Goal: Task Accomplishment & Management: Manage account settings

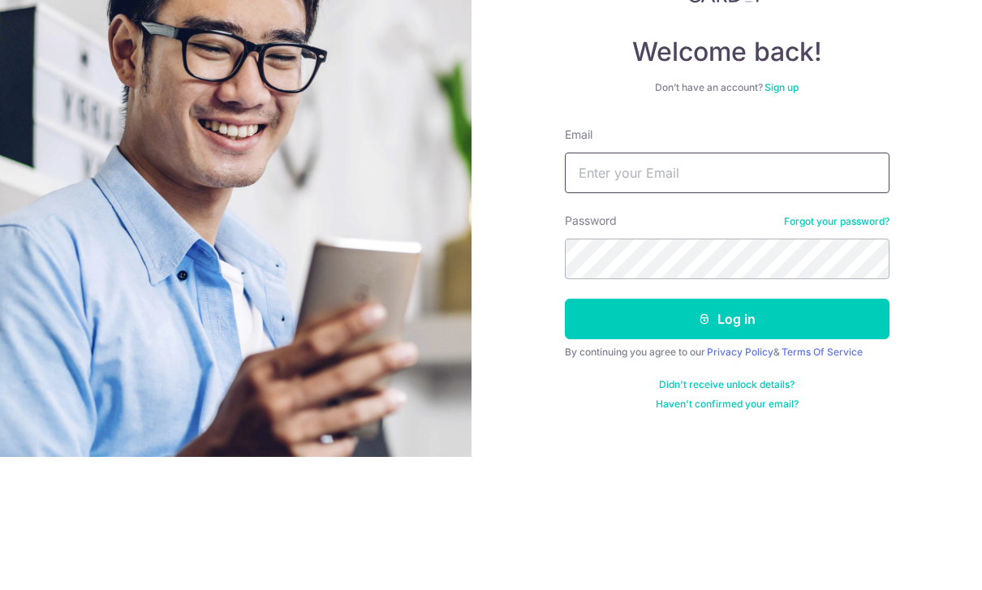
type input "[EMAIL_ADDRESS][DOMAIN_NAME]"
click at [727, 432] on button "Log in" at bounding box center [727, 452] width 325 height 41
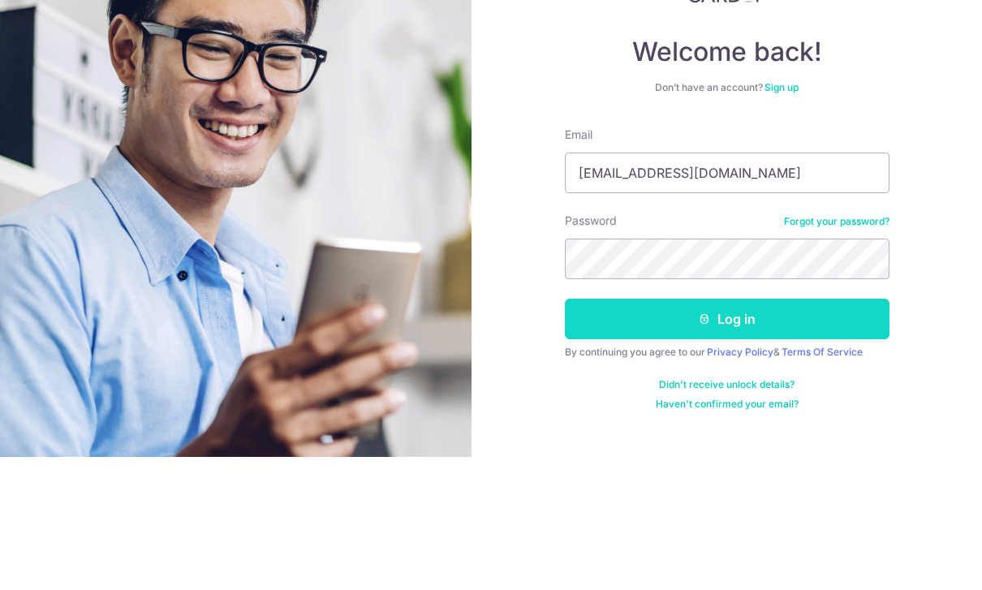
click at [790, 432] on button "Log in" at bounding box center [727, 452] width 325 height 41
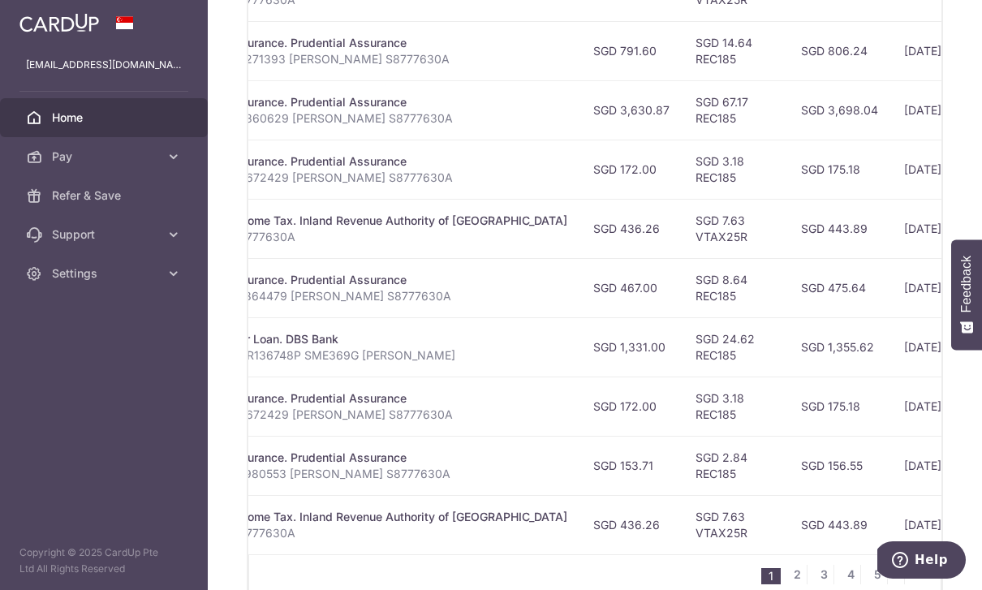
scroll to position [0, 362]
click at [232, 364] on p "HPR136748P SME369G Lee Jia Yen" at bounding box center [400, 356] width 336 height 16
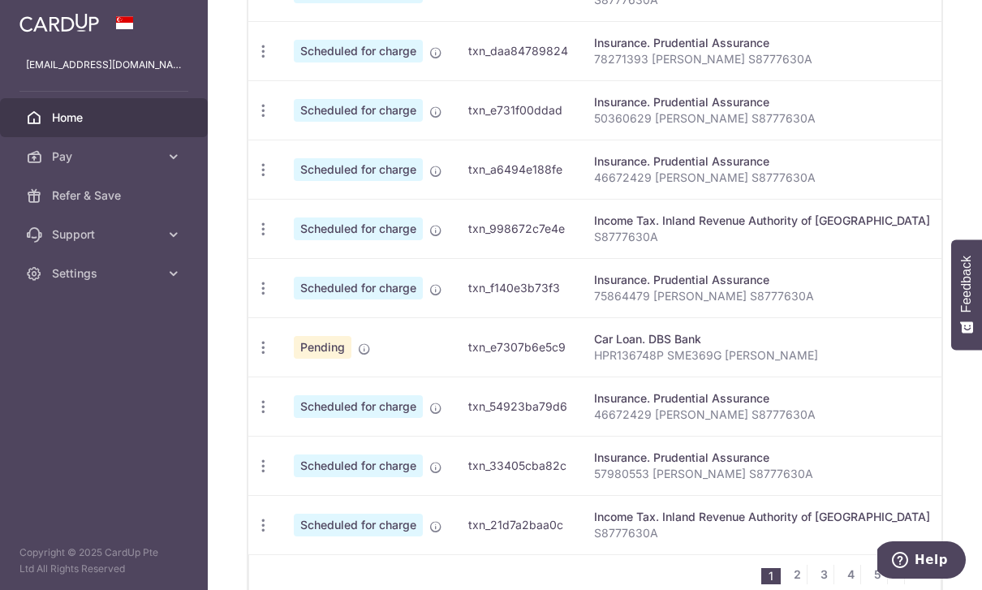
scroll to position [0, 0]
click at [255, 356] on icon "button" at bounding box center [263, 347] width 17 height 17
click at [295, 402] on span "Update payment" at bounding box center [350, 391] width 110 height 19
radio input "true"
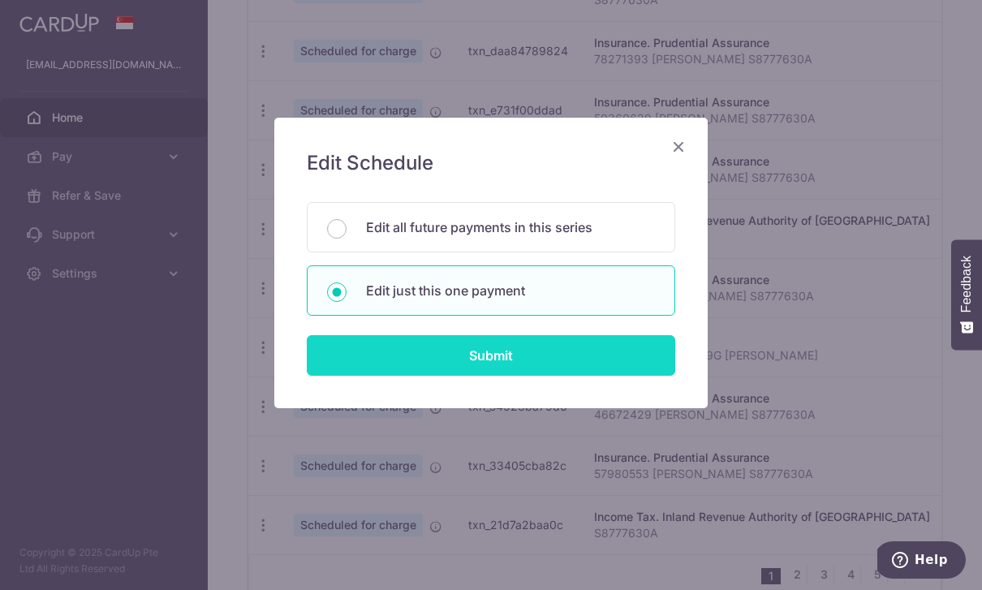
click at [523, 362] on input "Submit" at bounding box center [491, 355] width 369 height 41
radio input "true"
type input "1,331.00"
type input "21/10/2025"
type input "HPR136748P SME369G Lee Jia Yen"
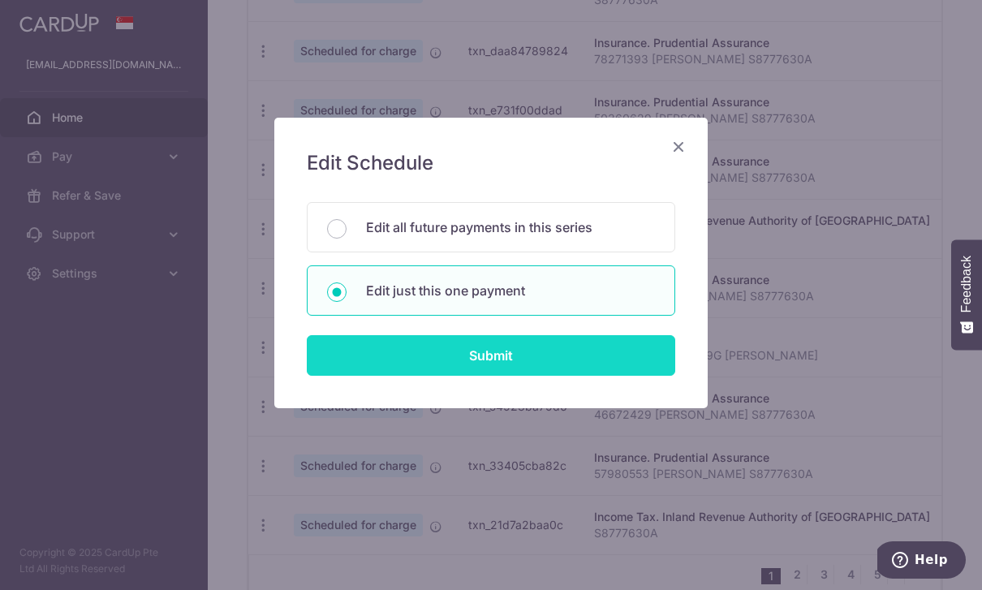
type input "REC185"
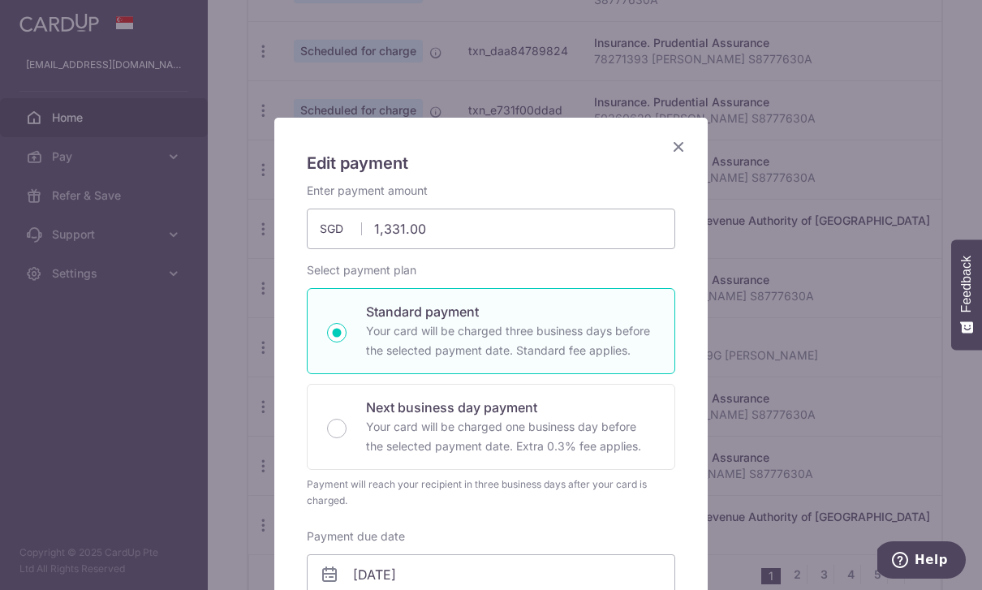
click at [676, 149] on icon "Close" at bounding box center [678, 146] width 19 height 20
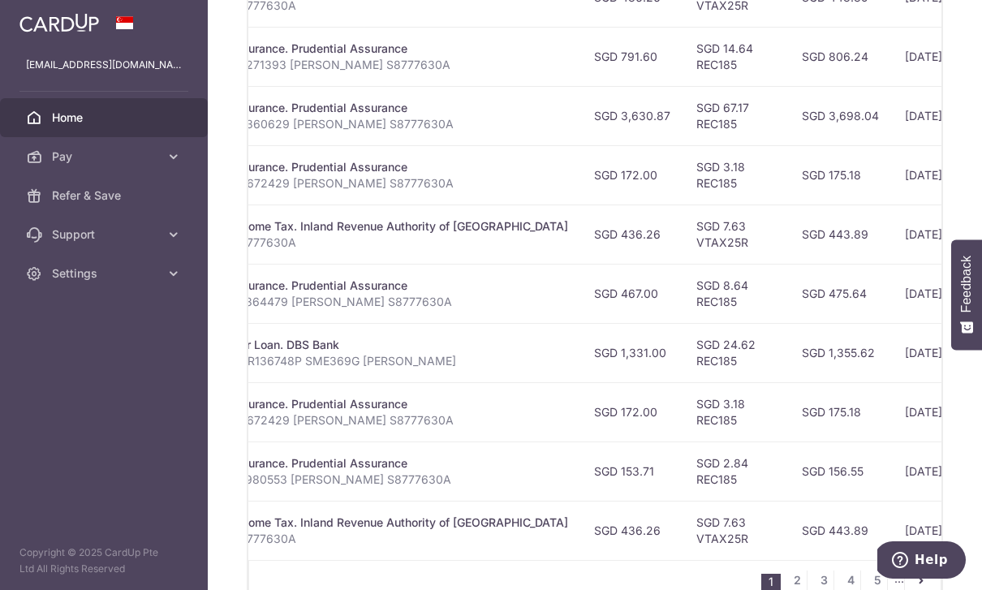
scroll to position [619, 0]
